Goal: Information Seeking & Learning: Learn about a topic

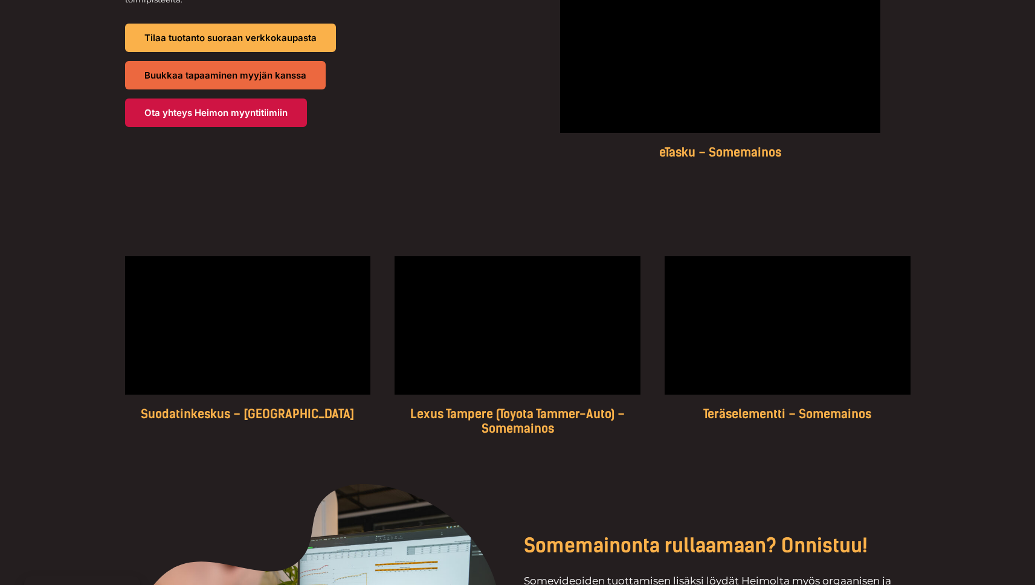
scroll to position [2151, 0]
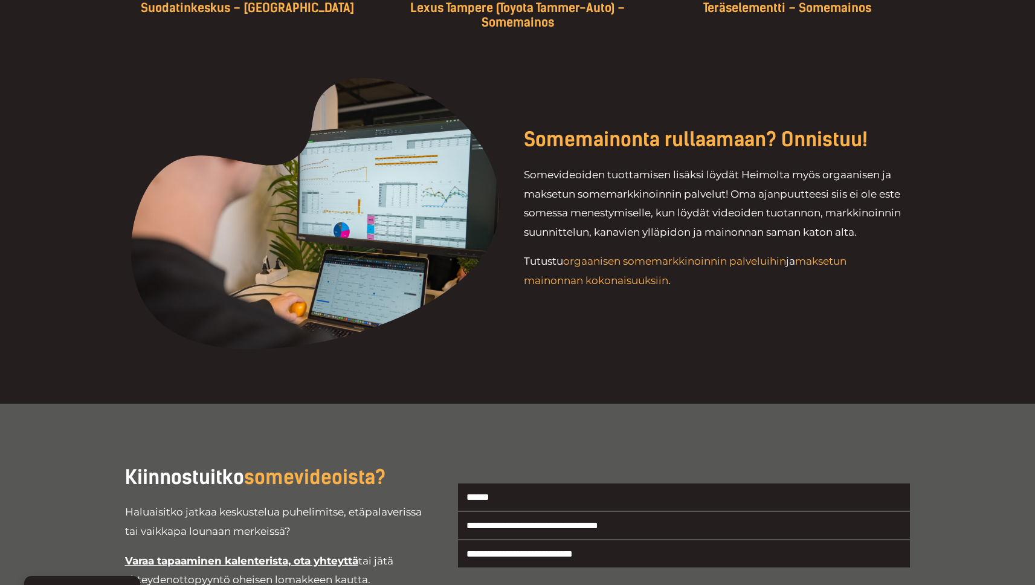
click at [708, 255] on link "orgaanisen somemarkkinoinnin palveluihin" at bounding box center [674, 261] width 223 height 12
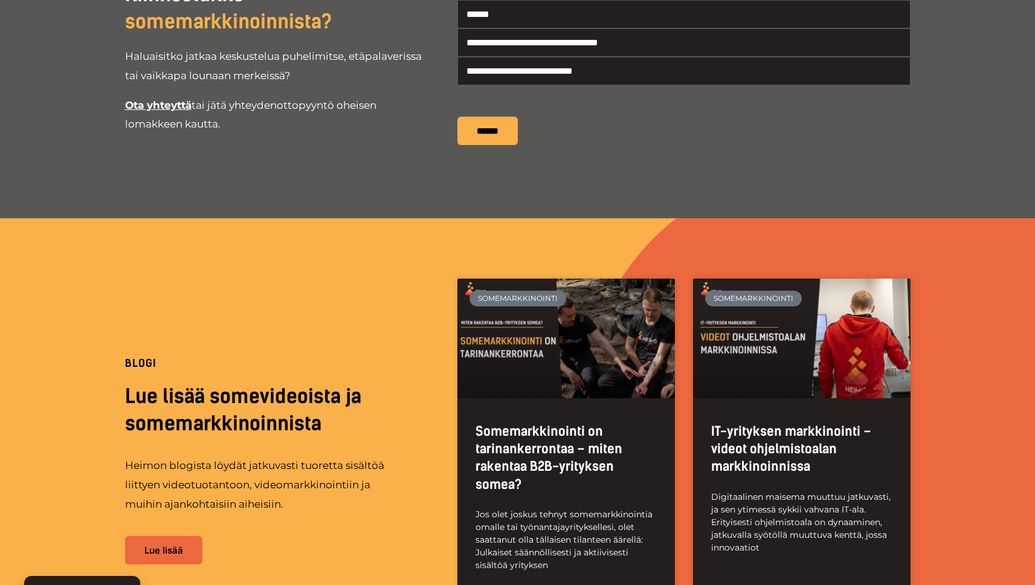
scroll to position [2398, 0]
